Goal: Transaction & Acquisition: Obtain resource

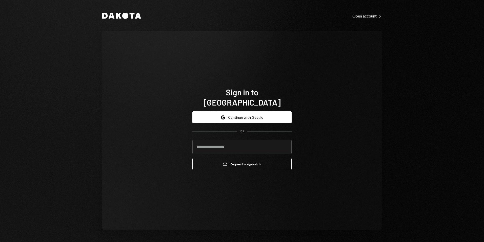
click at [239, 140] on input "email" at bounding box center [242, 147] width 99 height 14
click at [239, 113] on button "Google Continue with Google" at bounding box center [242, 117] width 99 height 12
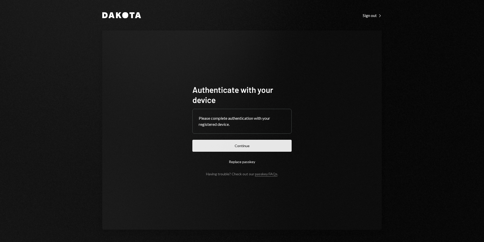
click at [242, 146] on button "Continue" at bounding box center [242, 146] width 99 height 12
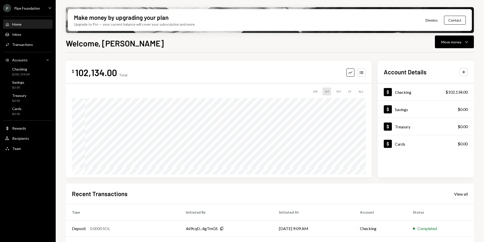
click at [38, 15] on div "Home Home Inbox Inbox Activities Transactions Accounts Accounts Caret Down Chec…" at bounding box center [28, 83] width 56 height 141
click at [37, 12] on div "P Pipe Foundation" at bounding box center [21, 8] width 37 height 8
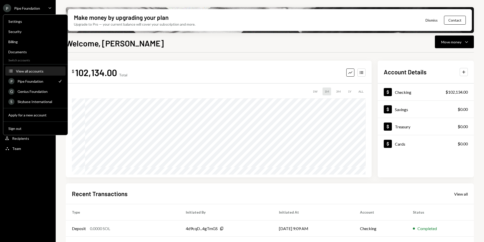
click at [33, 71] on div "View all accounts" at bounding box center [39, 71] width 47 height 4
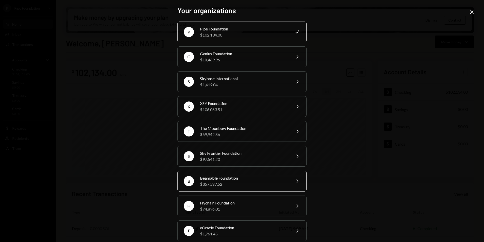
click at [253, 185] on div "$357,587.52" at bounding box center [244, 184] width 88 height 6
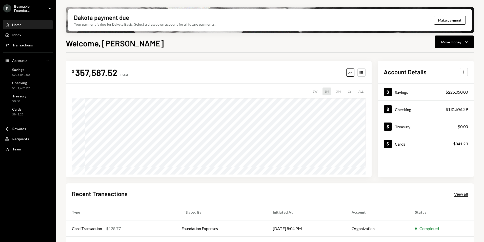
click at [462, 195] on div "View all" at bounding box center [461, 193] width 14 height 5
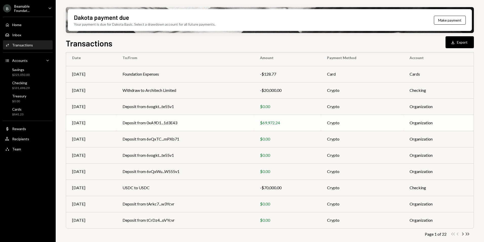
scroll to position [47, 0]
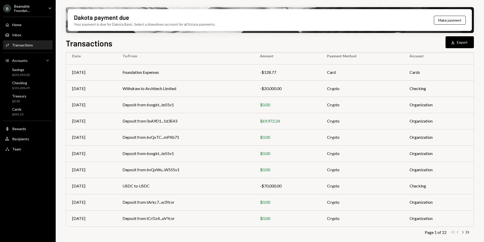
click at [462, 233] on icon "Chevron Right" at bounding box center [463, 232] width 5 height 5
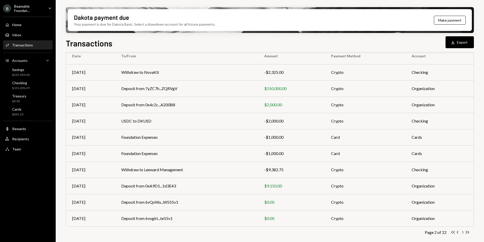
click at [462, 232] on icon "Chevron Right" at bounding box center [463, 232] width 5 height 5
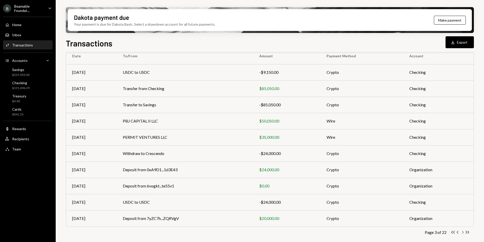
click at [464, 234] on icon "Chevron Right" at bounding box center [463, 232] width 5 height 5
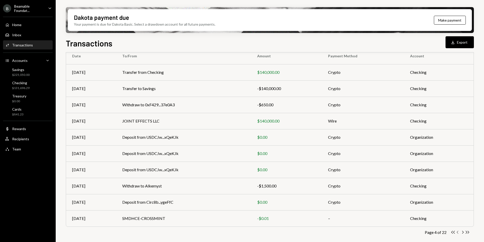
click at [457, 233] on icon "Chevron Left" at bounding box center [458, 232] width 5 height 5
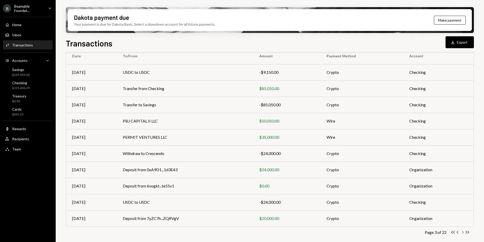
click at [463, 232] on icon "Chevron Right" at bounding box center [463, 232] width 5 height 5
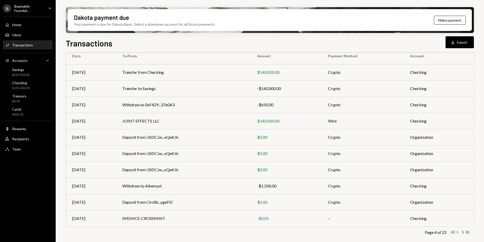
click at [457, 232] on icon "button" at bounding box center [458, 232] width 2 height 3
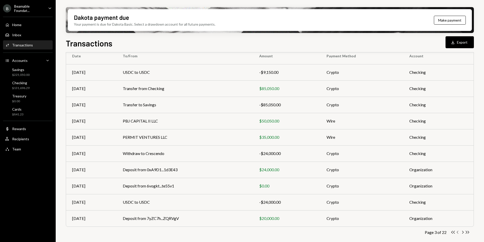
click at [457, 232] on icon "button" at bounding box center [458, 232] width 2 height 3
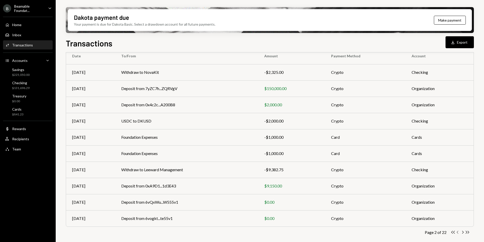
click at [457, 232] on icon "button" at bounding box center [458, 232] width 2 height 3
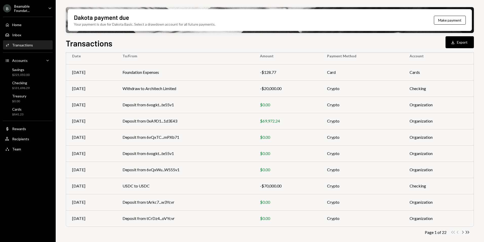
click at [464, 231] on icon "Chevron Right" at bounding box center [463, 232] width 5 height 5
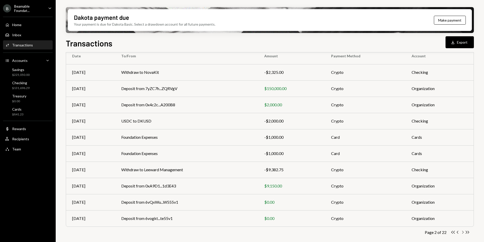
click at [463, 231] on icon "Chevron Right" at bounding box center [463, 232] width 5 height 5
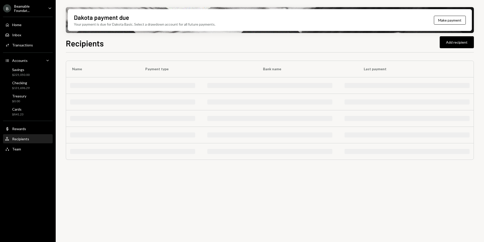
click at [32, 11] on div "Beamable Foundat..." at bounding box center [29, 8] width 30 height 9
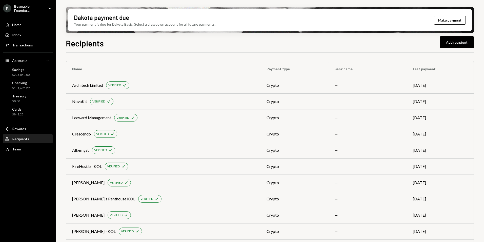
click at [91, 2] on div "Dakota payment due Your payment is due for Dakota Basic. Select a drawdown acco…" at bounding box center [270, 121] width 429 height 242
click at [24, 7] on div "Beamable Foundat..." at bounding box center [29, 8] width 30 height 9
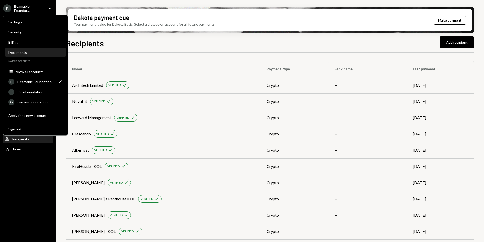
click at [28, 51] on div "Documents" at bounding box center [35, 52] width 54 height 4
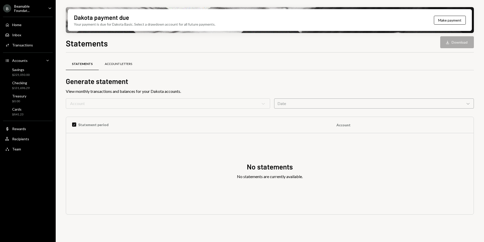
click at [111, 63] on div "Account Letters" at bounding box center [118, 64] width 27 height 4
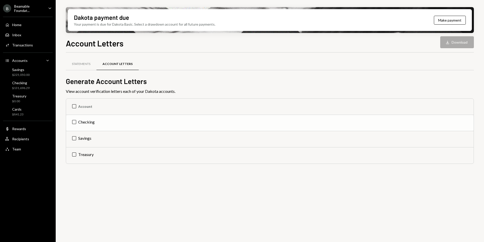
click at [74, 122] on td "Checking" at bounding box center [270, 123] width 408 height 16
click at [74, 122] on td "Check Checking" at bounding box center [270, 123] width 408 height 16
click at [75, 141] on td "Savings" at bounding box center [270, 139] width 408 height 16
click at [459, 46] on button "Download Download" at bounding box center [458, 42] width 34 height 12
click at [73, 137] on td "Check Savings" at bounding box center [270, 139] width 408 height 16
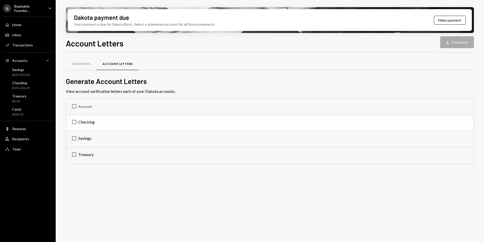
click at [75, 121] on td "Checking" at bounding box center [270, 123] width 408 height 16
click at [454, 43] on button "Download Download" at bounding box center [458, 42] width 34 height 12
